Goal: Task Accomplishment & Management: Use online tool/utility

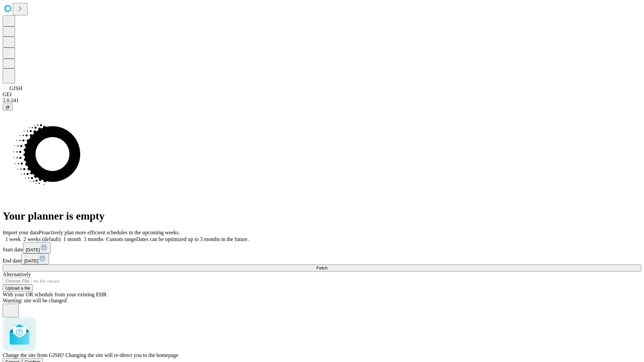
click at [41, 360] on span "Confirm" at bounding box center [33, 362] width 16 height 5
click at [21, 237] on label "1 week" at bounding box center [12, 240] width 18 height 6
click at [327, 266] on span "Fetch" at bounding box center [321, 268] width 11 height 5
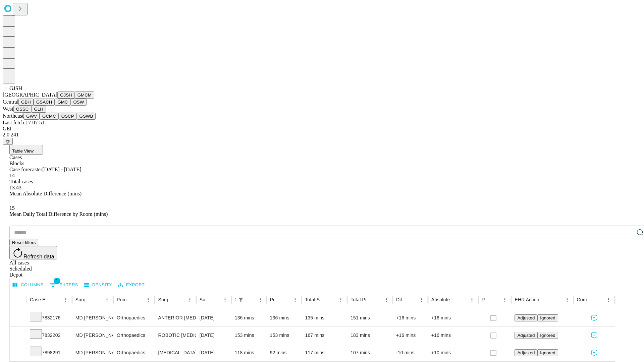
click at [75, 99] on button "GMCM" at bounding box center [84, 95] width 19 height 7
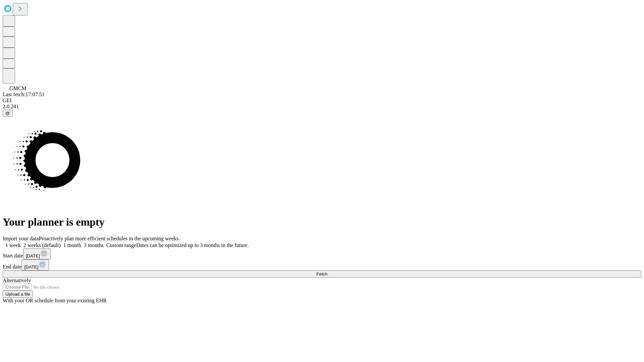
click at [21, 243] on label "1 week" at bounding box center [12, 246] width 18 height 6
click at [327, 272] on span "Fetch" at bounding box center [321, 274] width 11 height 5
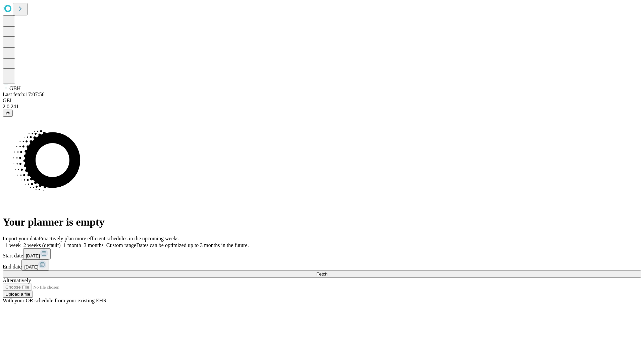
click at [21, 243] on label "1 week" at bounding box center [12, 246] width 18 height 6
click at [327, 272] on span "Fetch" at bounding box center [321, 274] width 11 height 5
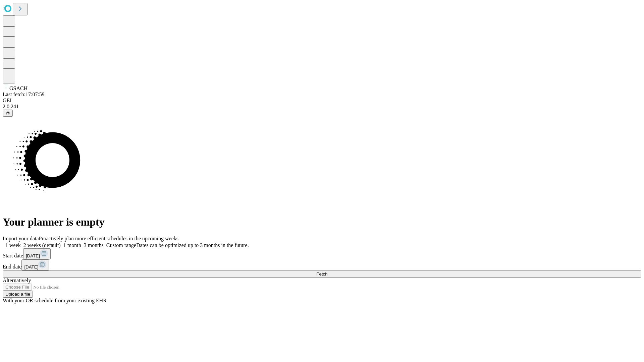
click at [21, 243] on label "1 week" at bounding box center [12, 246] width 18 height 6
click at [327, 272] on span "Fetch" at bounding box center [321, 274] width 11 height 5
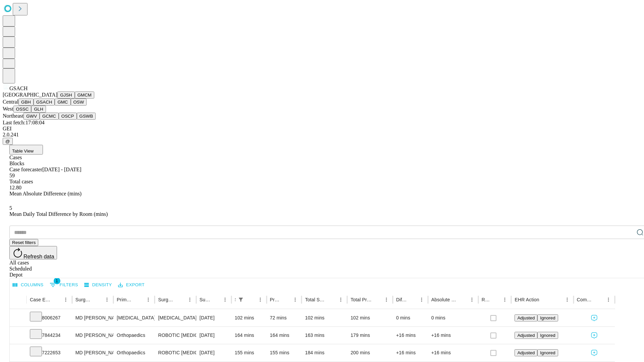
click at [55, 106] on button "GMC" at bounding box center [63, 102] width 16 height 7
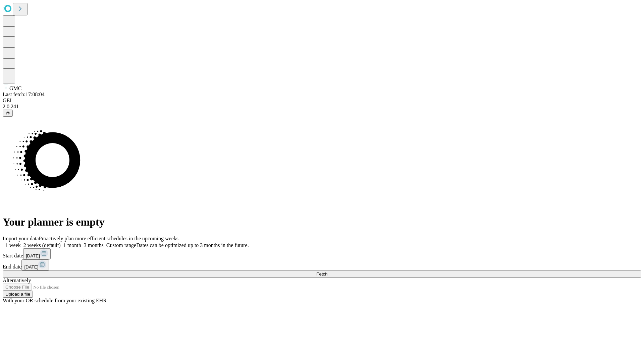
click at [21, 243] on label "1 week" at bounding box center [12, 246] width 18 height 6
click at [327, 272] on span "Fetch" at bounding box center [321, 274] width 11 height 5
click at [21, 243] on label "1 week" at bounding box center [12, 246] width 18 height 6
click at [327, 272] on span "Fetch" at bounding box center [321, 274] width 11 height 5
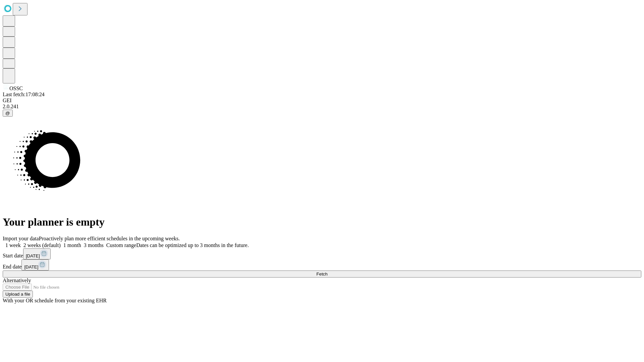
click at [21, 243] on label "1 week" at bounding box center [12, 246] width 18 height 6
click at [327, 272] on span "Fetch" at bounding box center [321, 274] width 11 height 5
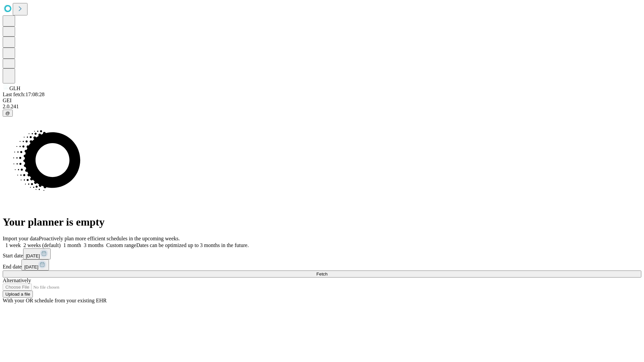
click at [21, 243] on label "1 week" at bounding box center [12, 246] width 18 height 6
click at [327, 272] on span "Fetch" at bounding box center [321, 274] width 11 height 5
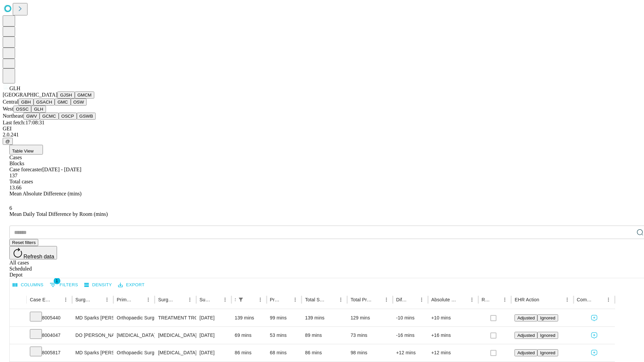
click at [40, 120] on button "GWV" at bounding box center [31, 116] width 16 height 7
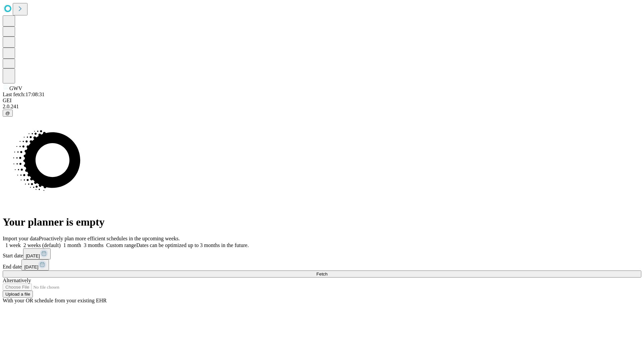
click at [21, 243] on label "1 week" at bounding box center [12, 246] width 18 height 6
click at [327, 272] on span "Fetch" at bounding box center [321, 274] width 11 height 5
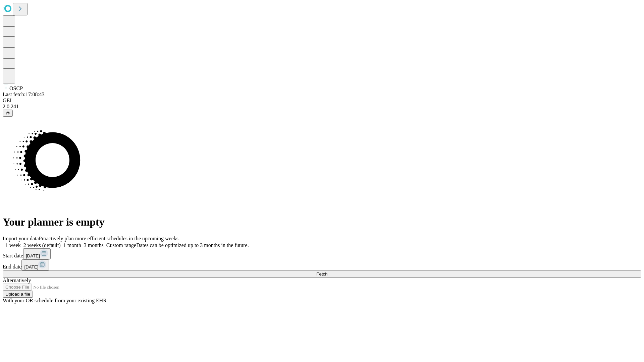
click at [21, 243] on label "1 week" at bounding box center [12, 246] width 18 height 6
click at [327, 272] on span "Fetch" at bounding box center [321, 274] width 11 height 5
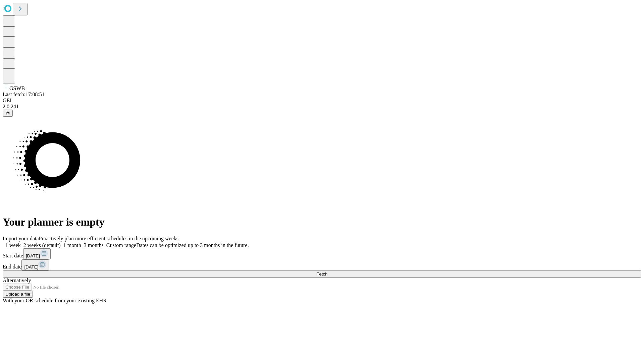
click at [21, 243] on label "1 week" at bounding box center [12, 246] width 18 height 6
click at [327, 272] on span "Fetch" at bounding box center [321, 274] width 11 height 5
